Goal: Task Accomplishment & Management: Manage account settings

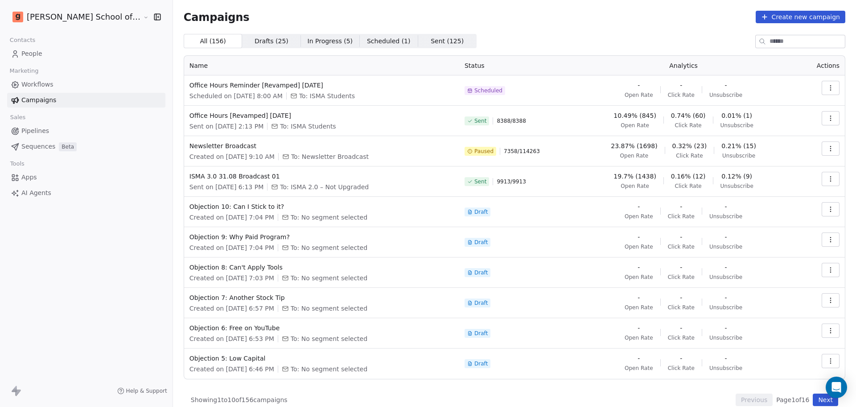
click at [827, 146] on icon "button" at bounding box center [830, 148] width 7 height 7
click at [760, 214] on span "Resume" at bounding box center [765, 211] width 29 height 11
click at [55, 54] on link "People" at bounding box center [86, 53] width 158 height 15
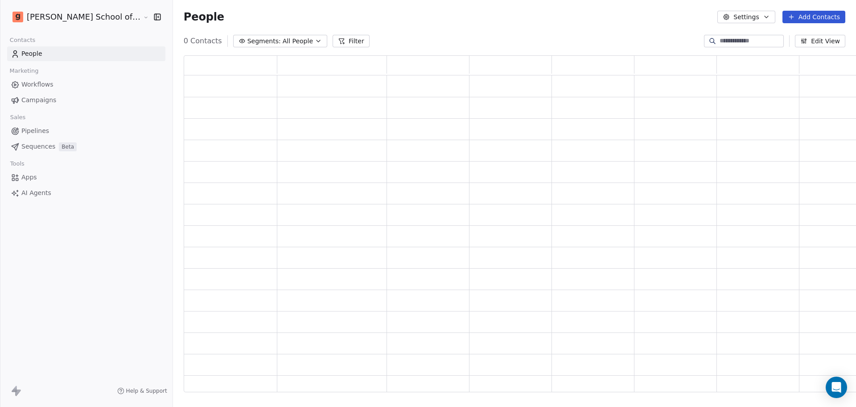
scroll to position [328, 687]
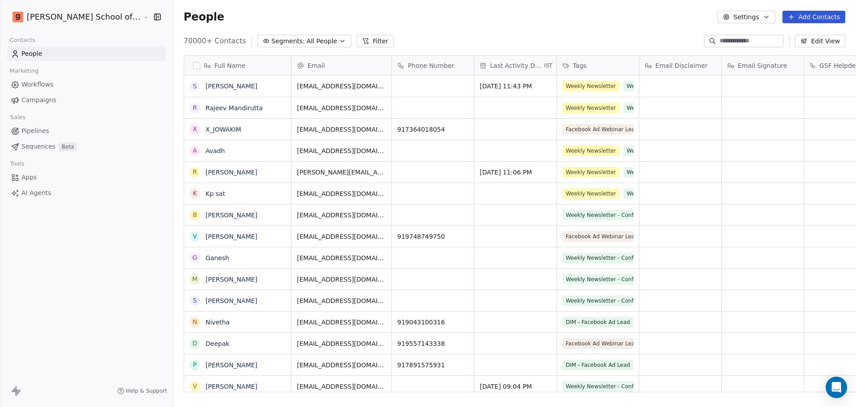
click at [754, 14] on button "Settings" at bounding box center [747, 17] width 58 height 12
click at [737, 64] on icon "Suggestions" at bounding box center [734, 64] width 7 height 7
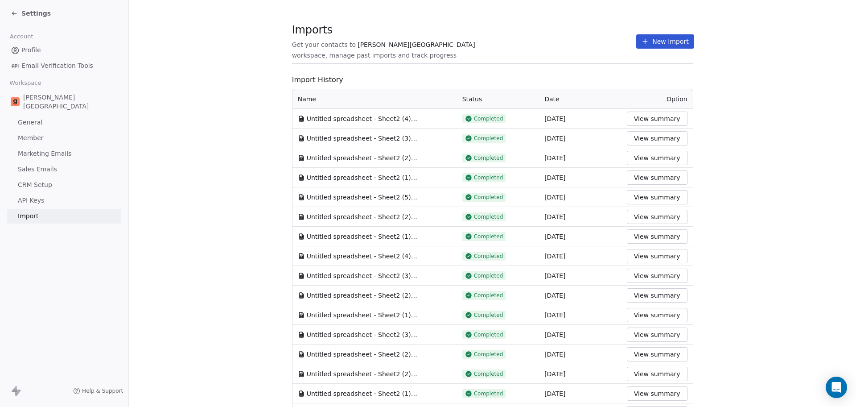
click at [655, 37] on button "New Import" at bounding box center [665, 41] width 58 height 14
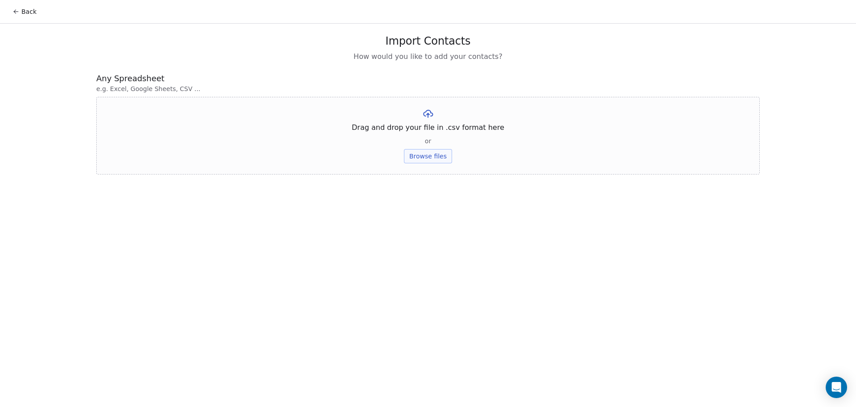
click at [417, 152] on button "Browse files" at bounding box center [428, 156] width 48 height 14
click at [415, 157] on button "Browse files" at bounding box center [428, 156] width 48 height 14
click at [420, 137] on button "Upload" at bounding box center [428, 131] width 33 height 14
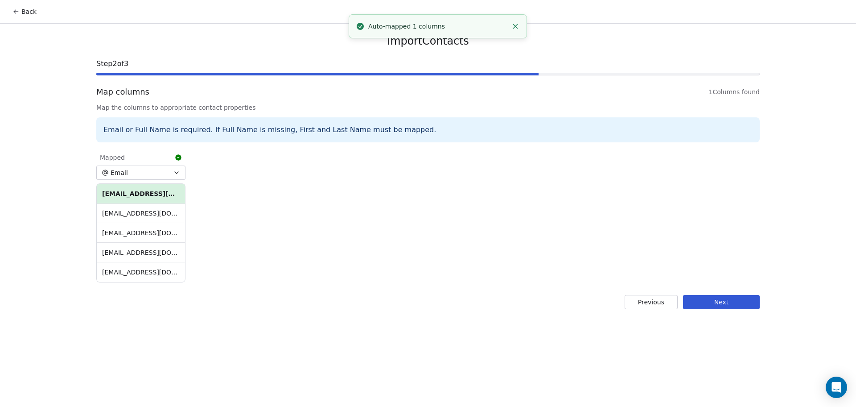
click at [698, 297] on button "Next" at bounding box center [721, 302] width 77 height 14
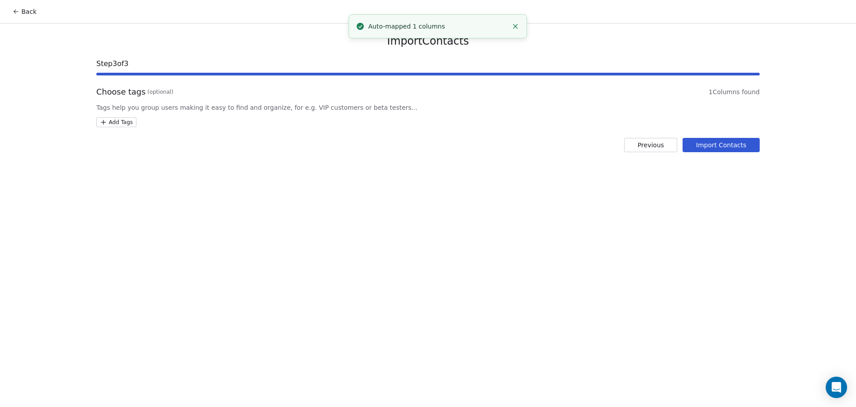
click at [121, 122] on html "Back Import Contacts Step 3 of 3 Choose tags (optional) 1 Columns found Tags he…" at bounding box center [428, 203] width 856 height 407
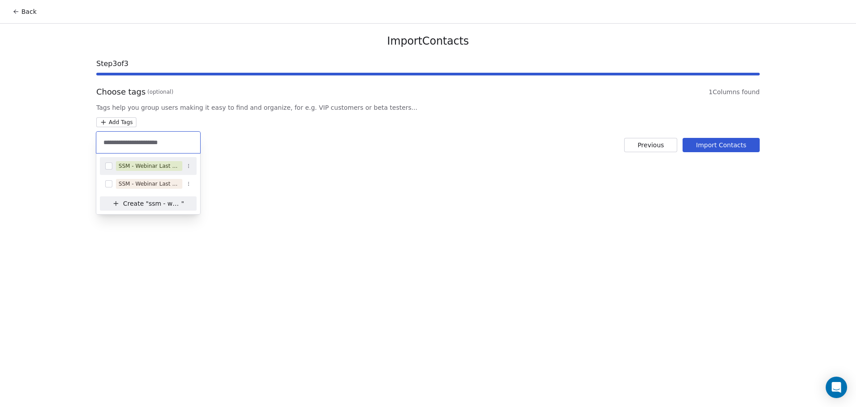
type input "**********"
click at [158, 162] on div "SSM - Webinar Last No Show" at bounding box center [149, 166] width 61 height 8
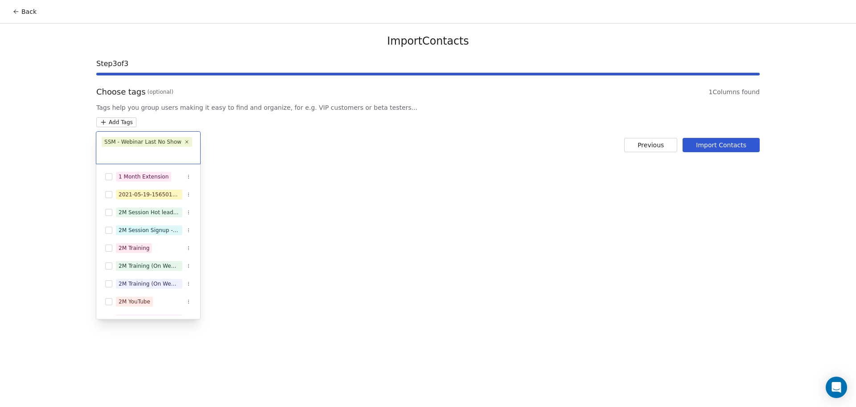
click at [277, 137] on html "Back Import Contacts Step 3 of 3 Choose tags (optional) 1 Columns found Tags he…" at bounding box center [428, 203] width 856 height 407
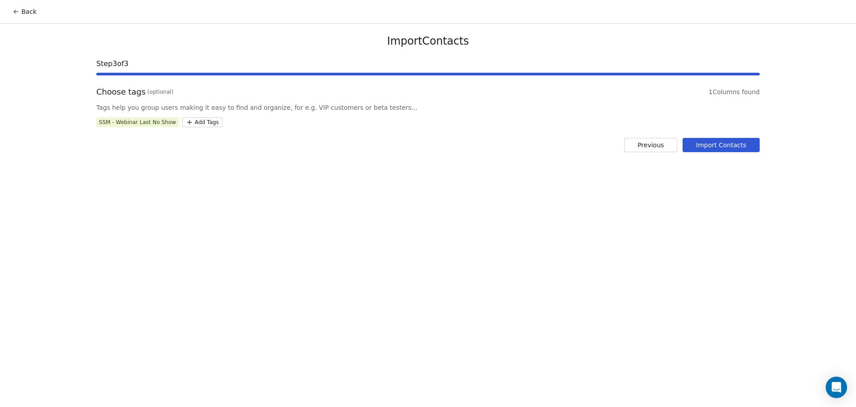
click at [721, 152] on button "Import Contacts" at bounding box center [721, 145] width 77 height 14
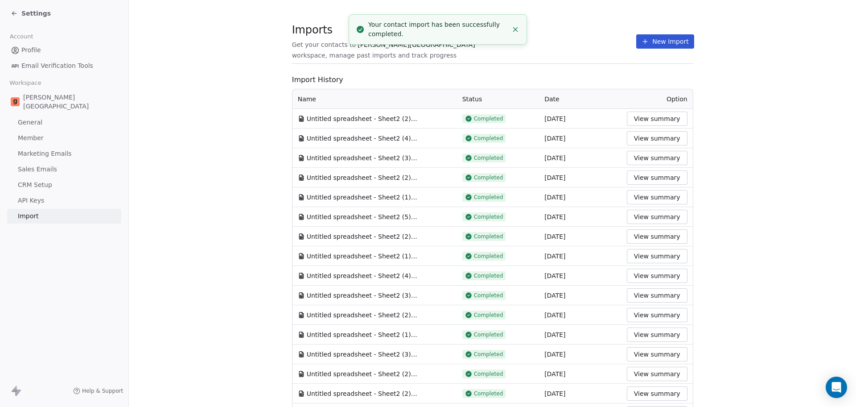
click at [312, 54] on section "Imports Get your contacts to [PERSON_NAME] School workspace, manage past import…" at bounding box center [492, 46] width 401 height 35
click at [648, 41] on button "New Import" at bounding box center [665, 41] width 58 height 14
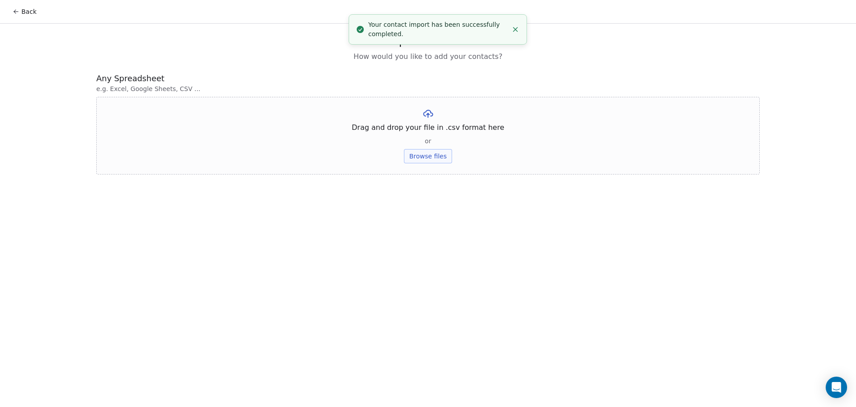
click at [434, 157] on button "Browse files" at bounding box center [428, 156] width 48 height 14
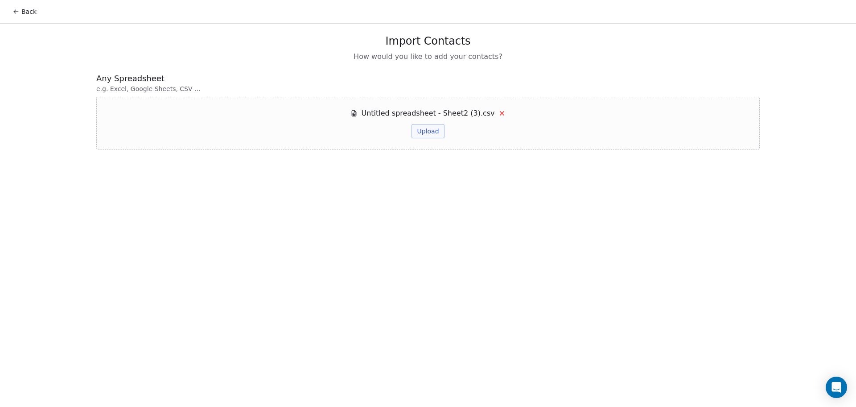
click at [422, 131] on button "Upload" at bounding box center [428, 131] width 33 height 14
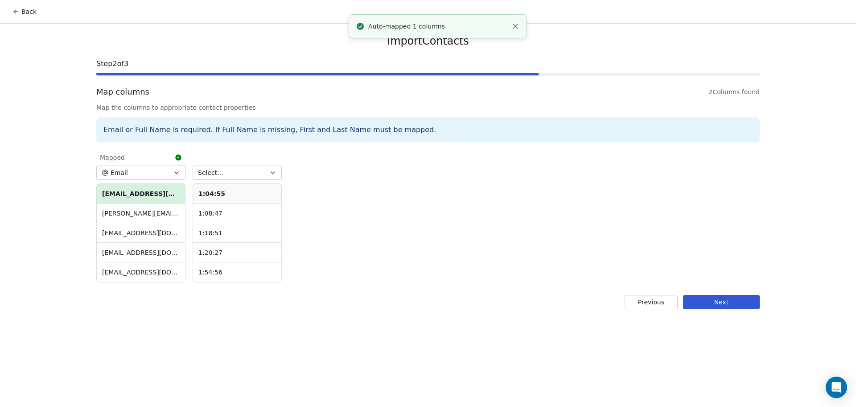
click at [226, 174] on button "Select..." at bounding box center [237, 172] width 89 height 14
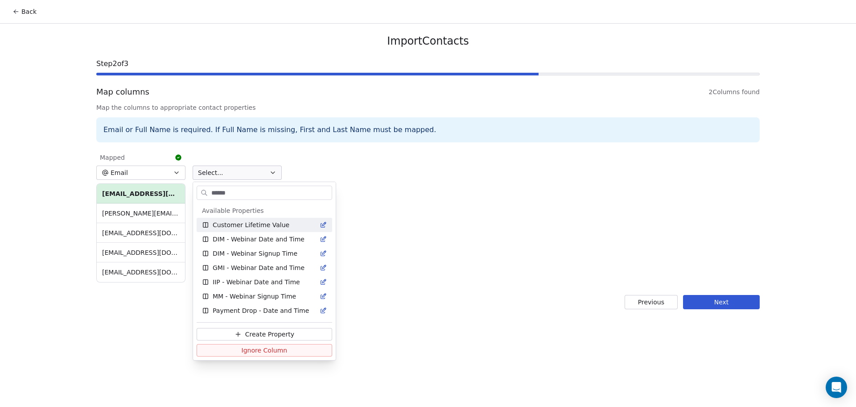
type input "*******"
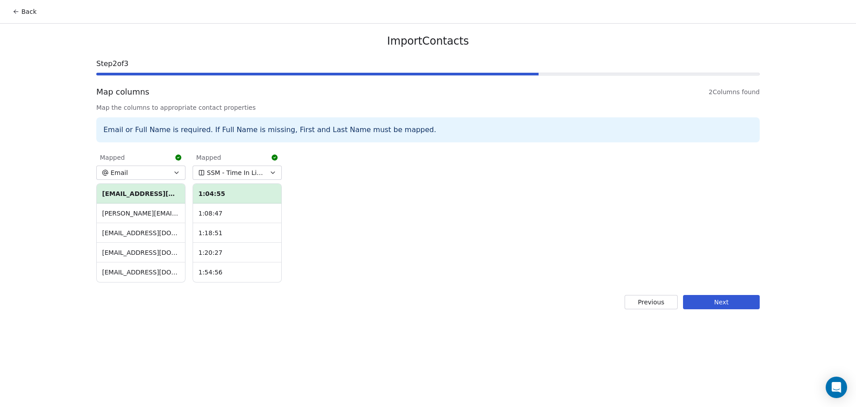
click at [734, 307] on button "Next" at bounding box center [721, 302] width 77 height 14
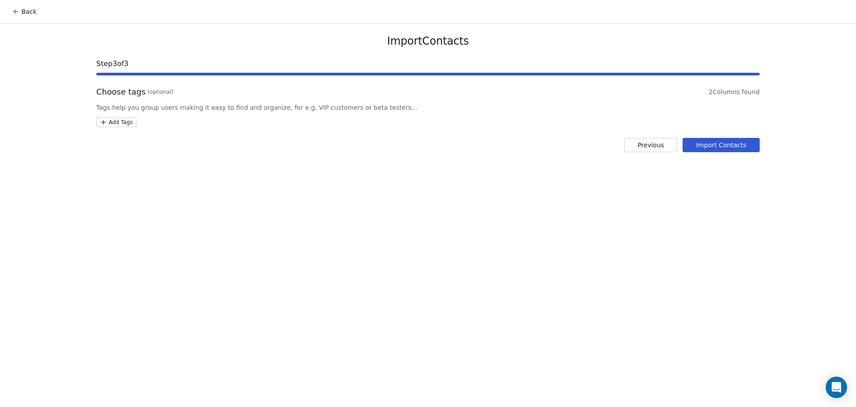
click at [123, 122] on html "Back Import Contacts Step 3 of 3 Choose tags (optional) 2 Columns found Tags he…" at bounding box center [428, 203] width 856 height 407
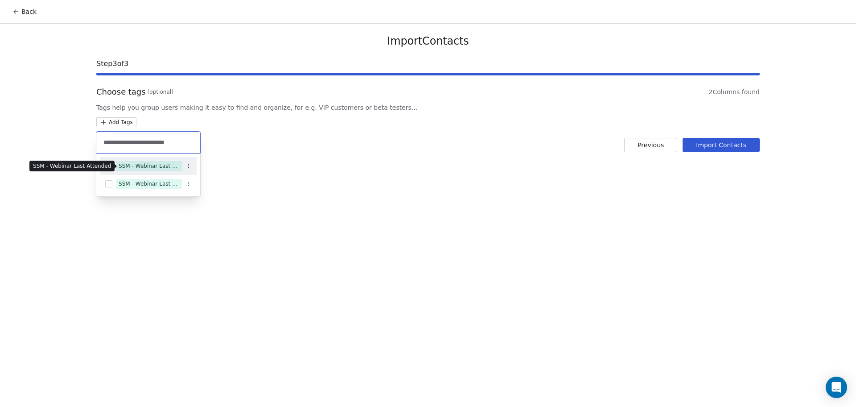
type input "**********"
click at [175, 166] on div "SSM - Webinar Last Attended" at bounding box center [149, 166] width 61 height 8
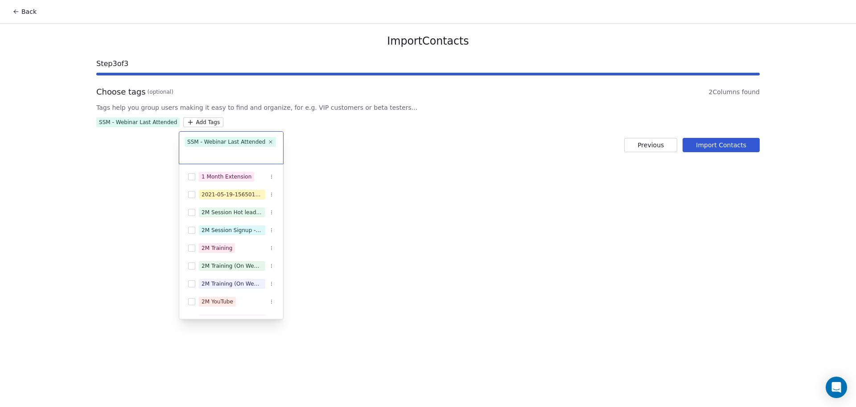
click at [347, 131] on html "Back Import Contacts Step 3 of 3 Choose tags (optional) 2 Columns found Tags he…" at bounding box center [428, 203] width 856 height 407
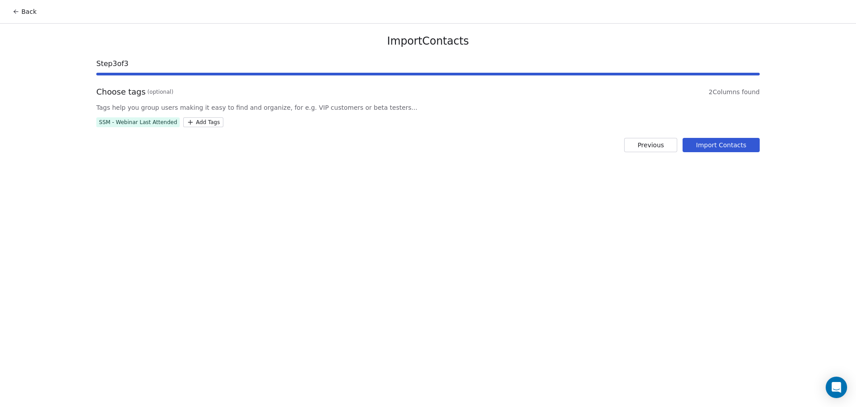
click at [696, 149] on button "Import Contacts" at bounding box center [721, 145] width 77 height 14
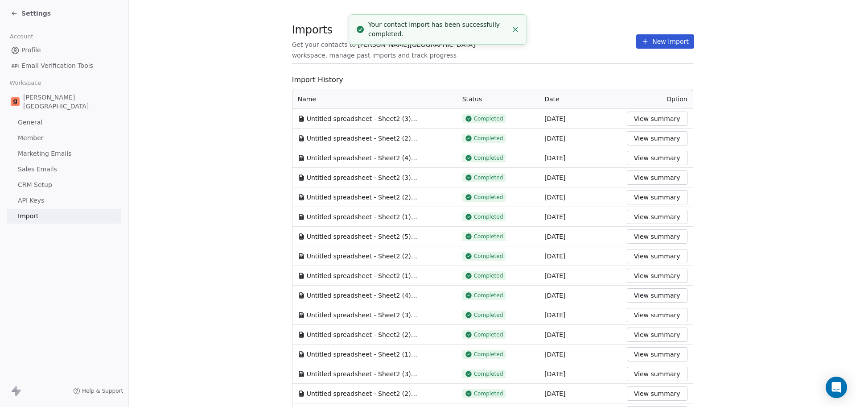
click at [227, 47] on section "Imports Get your contacts to [PERSON_NAME] School workspace, manage past import…" at bounding box center [492, 402] width 727 height 805
click at [657, 42] on button "New Import" at bounding box center [665, 41] width 58 height 14
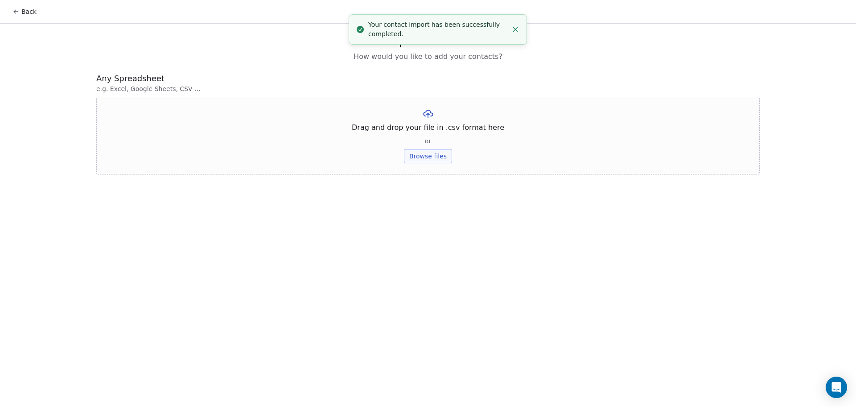
click at [435, 165] on div "Drag and drop your file in .csv format here or Browse files" at bounding box center [428, 136] width 664 height 78
click at [428, 157] on button "Browse files" at bounding box center [428, 156] width 48 height 14
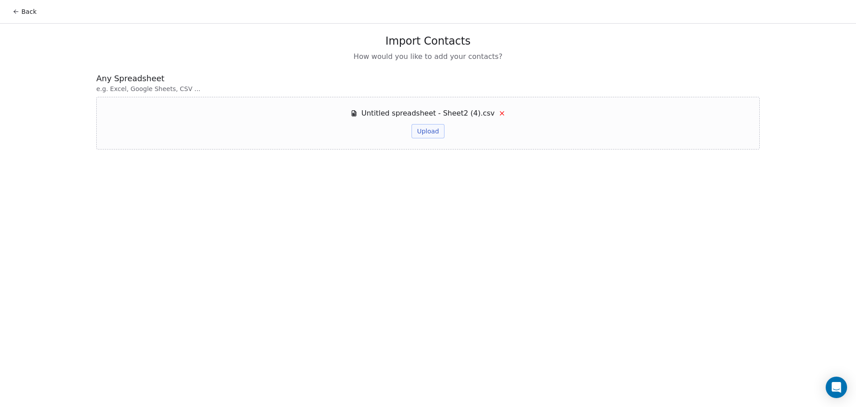
click at [425, 126] on button "Upload" at bounding box center [428, 131] width 33 height 14
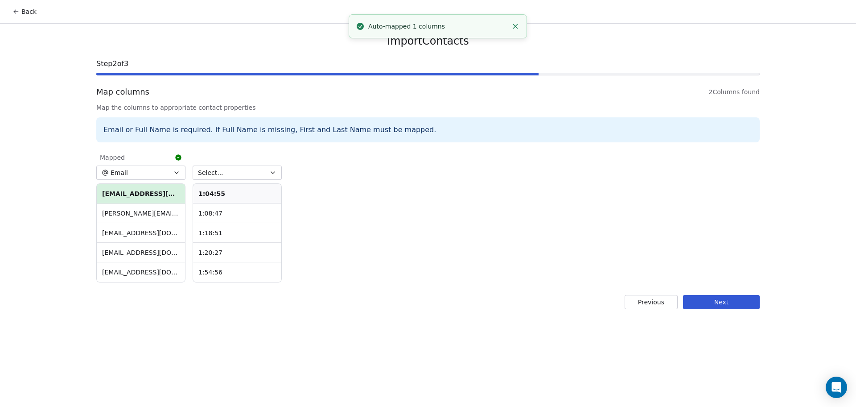
click at [215, 176] on span "Select..." at bounding box center [210, 172] width 25 height 9
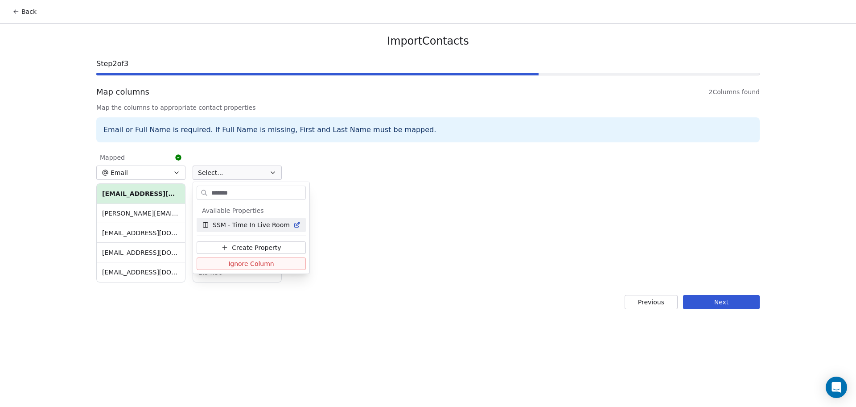
type input "*******"
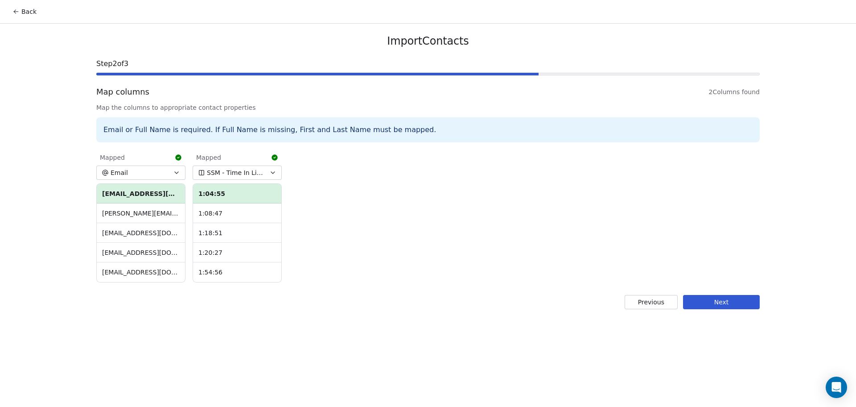
click at [738, 302] on button "Next" at bounding box center [721, 302] width 77 height 14
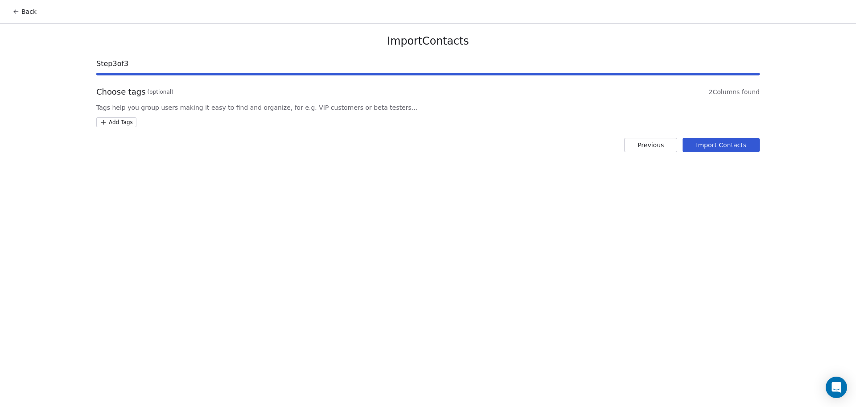
click at [120, 120] on html "Back Import Contacts Step 3 of 3 Choose tags (optional) 2 Columns found Tags he…" at bounding box center [428, 203] width 856 height 407
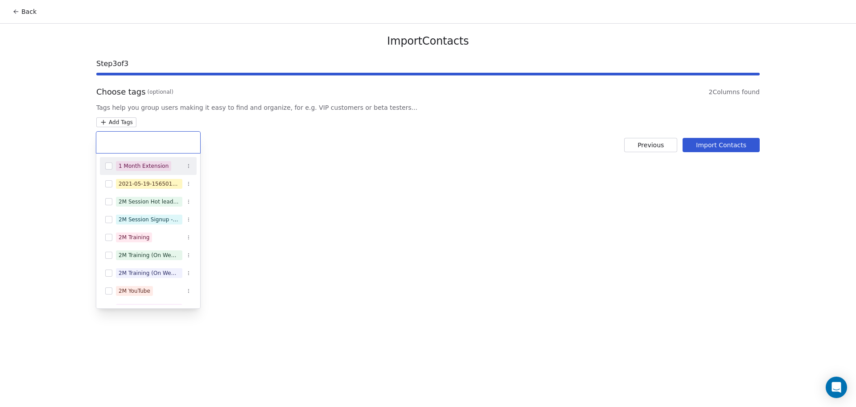
click at [131, 146] on input "text" at bounding box center [148, 142] width 93 height 10
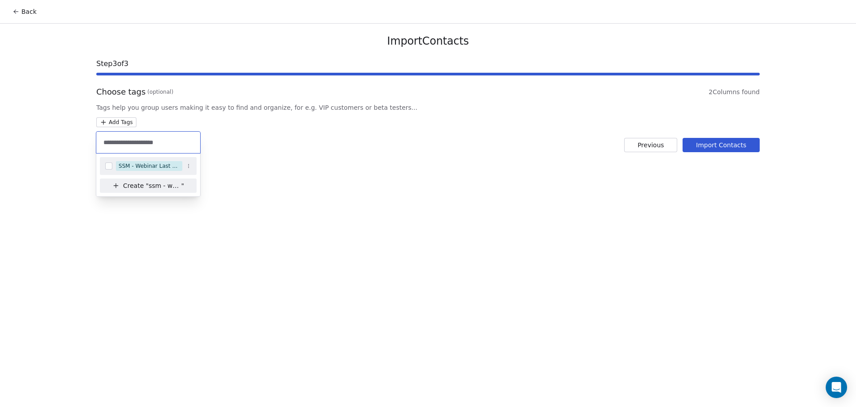
type input "**********"
click at [145, 163] on div "SSM - Webinar Last Hot Lead" at bounding box center [149, 166] width 61 height 8
click at [379, 127] on html "Back Import Contacts Step 3 of 3 Choose tags (optional) 2 Columns found Tags he…" at bounding box center [428, 203] width 856 height 407
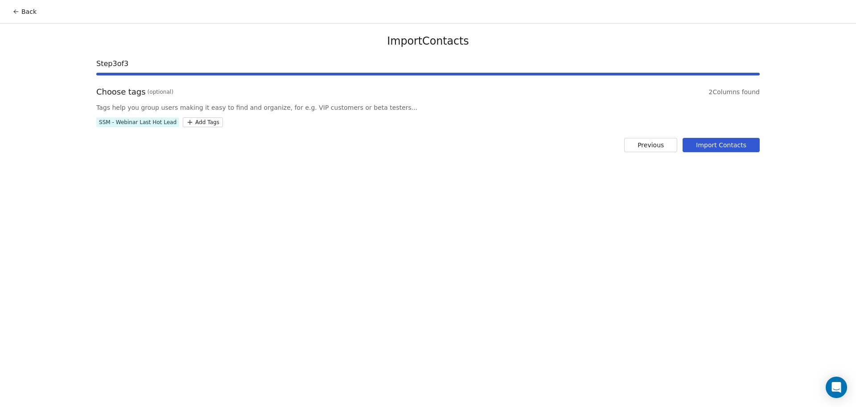
click at [732, 142] on button "Import Contacts" at bounding box center [721, 145] width 77 height 14
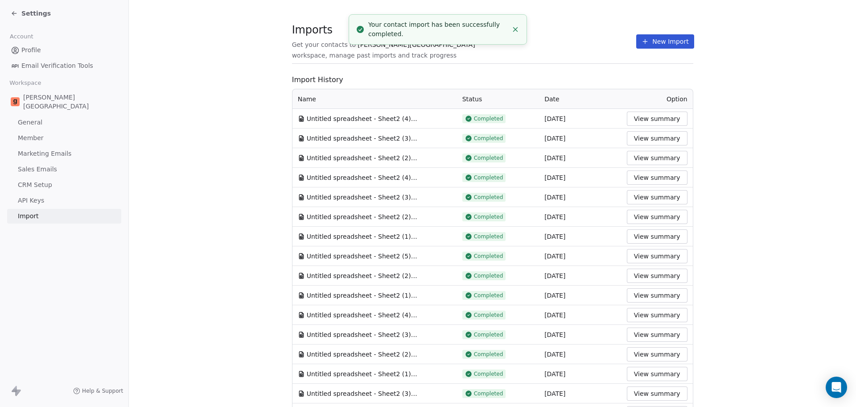
click at [664, 41] on button "New Import" at bounding box center [665, 41] width 58 height 14
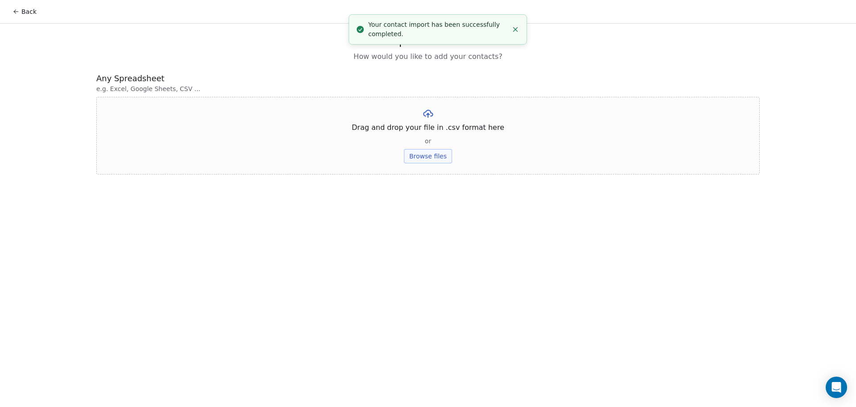
click at [402, 145] on div "Drag and drop your file in .csv format here or Browse files" at bounding box center [428, 136] width 664 height 78
click at [424, 160] on button "Browse files" at bounding box center [428, 156] width 48 height 14
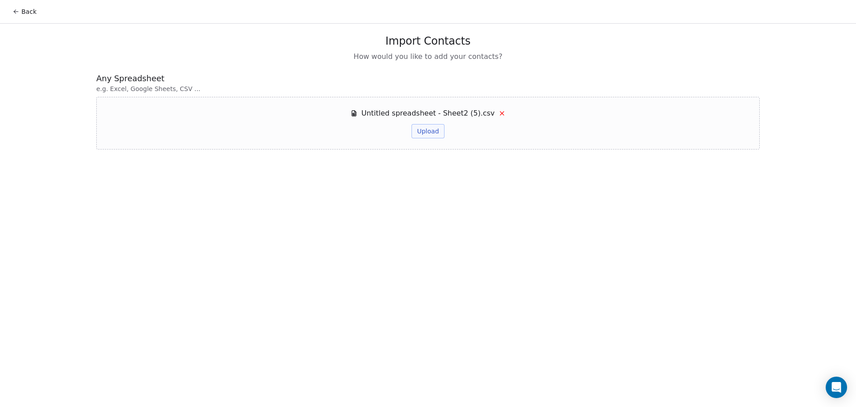
click at [438, 133] on button "Upload" at bounding box center [428, 131] width 33 height 14
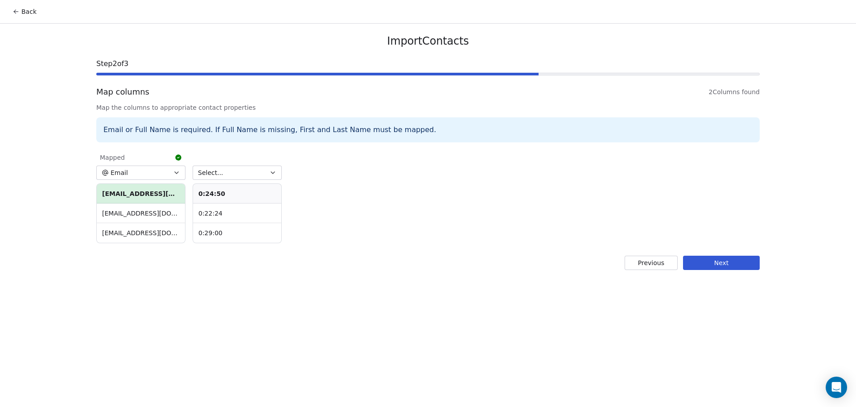
click at [220, 173] on button "Select..." at bounding box center [237, 172] width 89 height 14
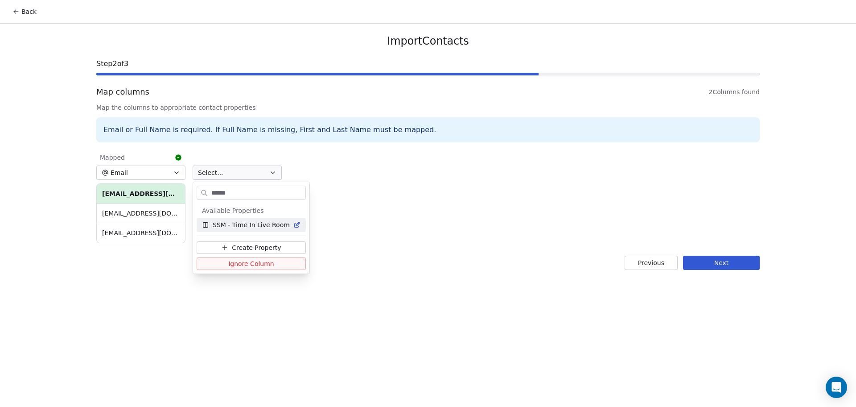
type input "*******"
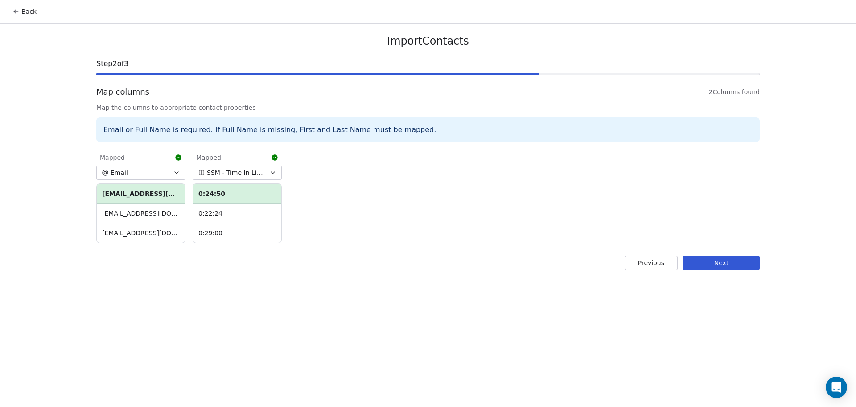
click at [763, 249] on div "Import Contacts Step 2 of 3 Map columns 2 Columns found Map the columns to appr…" at bounding box center [428, 152] width 685 height 257
click at [746, 261] on button "Next" at bounding box center [721, 263] width 77 height 14
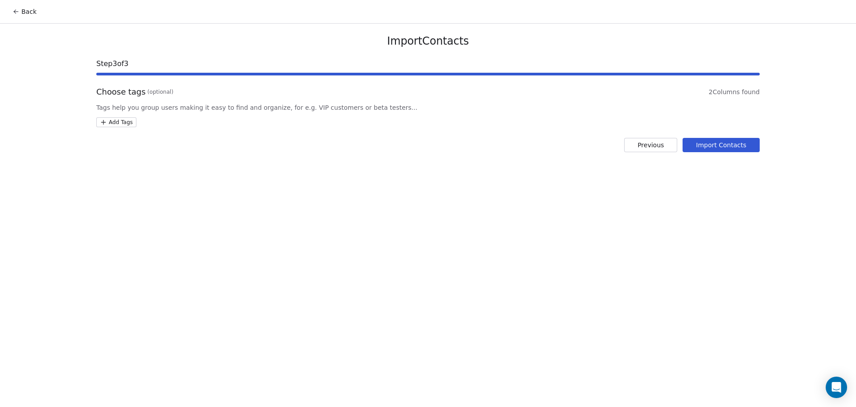
click at [126, 123] on html "Back Import Contacts Step 3 of 3 Choose tags (optional) 2 Columns found Tags he…" at bounding box center [428, 203] width 856 height 407
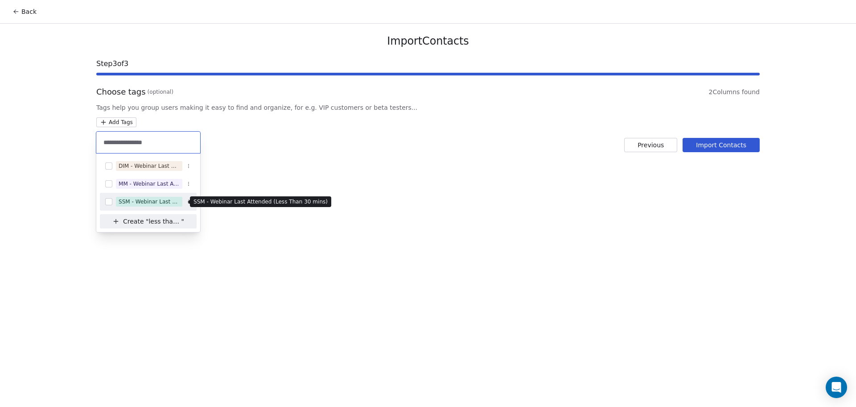
type input "**********"
click at [160, 198] on div "SSM - Webinar Last Attended (Less Than 30 mins)" at bounding box center [149, 202] width 61 height 8
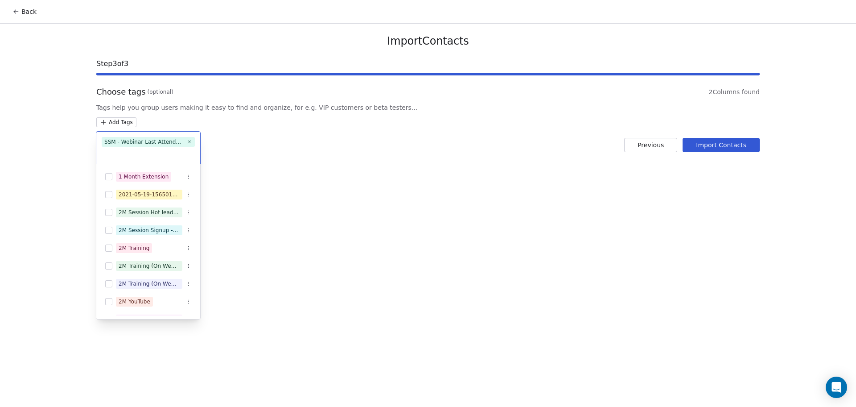
click at [327, 144] on html "Back Import Contacts Step 3 of 3 Choose tags (optional) 2 Columns found Tags he…" at bounding box center [428, 203] width 856 height 407
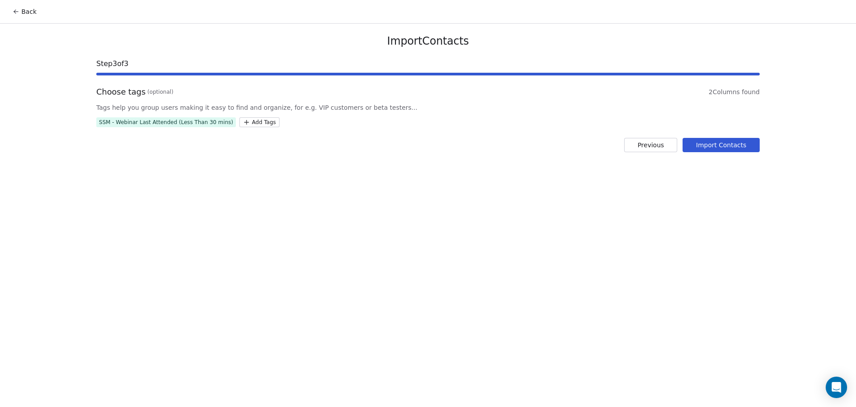
click at [745, 144] on button "Import Contacts" at bounding box center [721, 145] width 77 height 14
click at [518, 25] on icon "Close toast" at bounding box center [516, 26] width 8 height 8
click at [698, 147] on button "Import Contacts" at bounding box center [721, 145] width 77 height 14
